Goal: Information Seeking & Learning: Find contact information

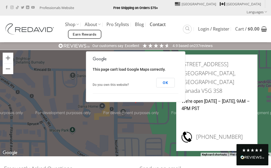
click at [157, 20] on link "Contact" at bounding box center [158, 25] width 16 height 10
click at [203, 5] on link "[GEOGRAPHIC_DATA]" at bounding box center [195, 4] width 41 height 8
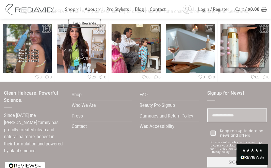
scroll to position [1581, 0]
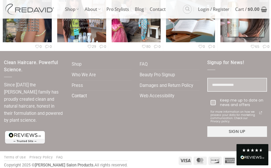
click at [79, 95] on link "Contact" at bounding box center [79, 96] width 15 height 10
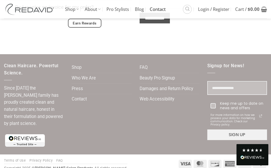
scroll to position [290, 0]
